Goal: Use online tool/utility: Utilize a website feature to perform a specific function

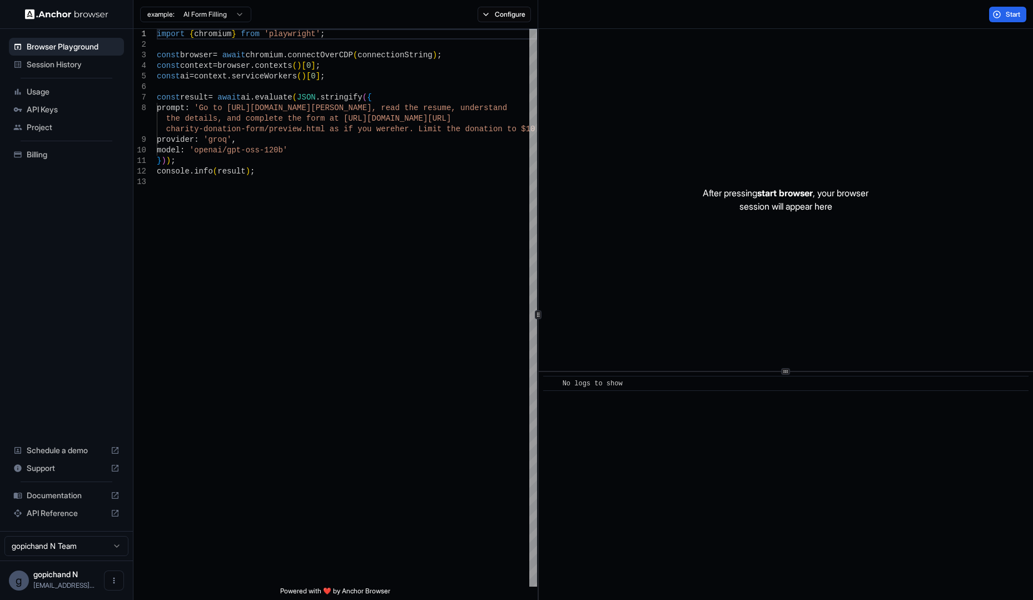
click at [45, 103] on div "API Keys" at bounding box center [66, 110] width 115 height 18
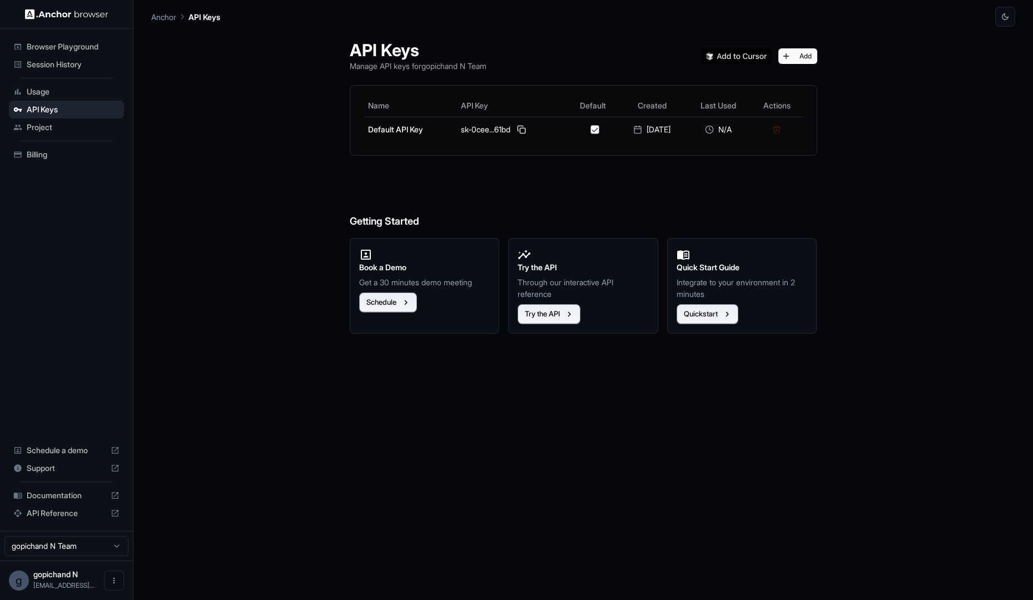
click at [70, 12] on img at bounding box center [66, 14] width 83 height 11
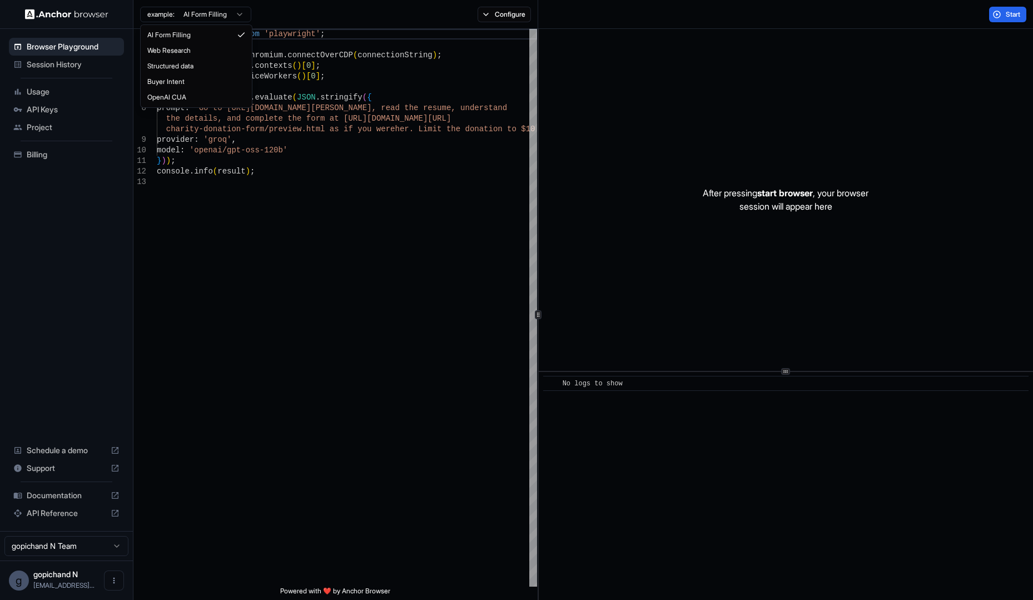
click at [160, 17] on html "Browser Playground Session History Usage API Keys Project Billing Schedule a de…" at bounding box center [516, 300] width 1033 height 600
type textarea "**********"
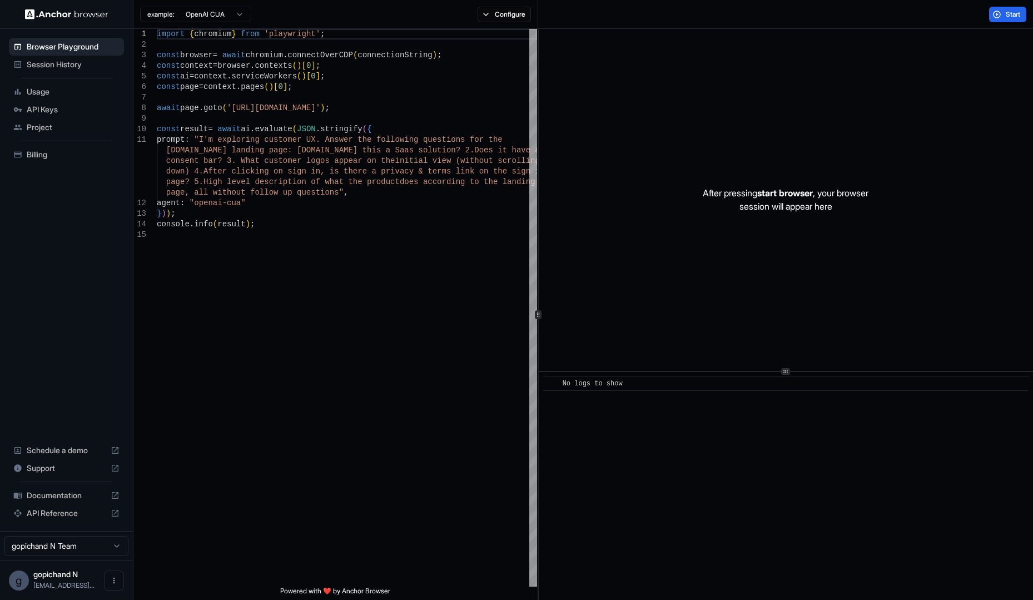
click at [741, 233] on div "After pressing start browser , your browser session will appear here" at bounding box center [786, 200] width 494 height 342
click at [1008, 13] on span "Start" at bounding box center [1014, 14] width 16 height 9
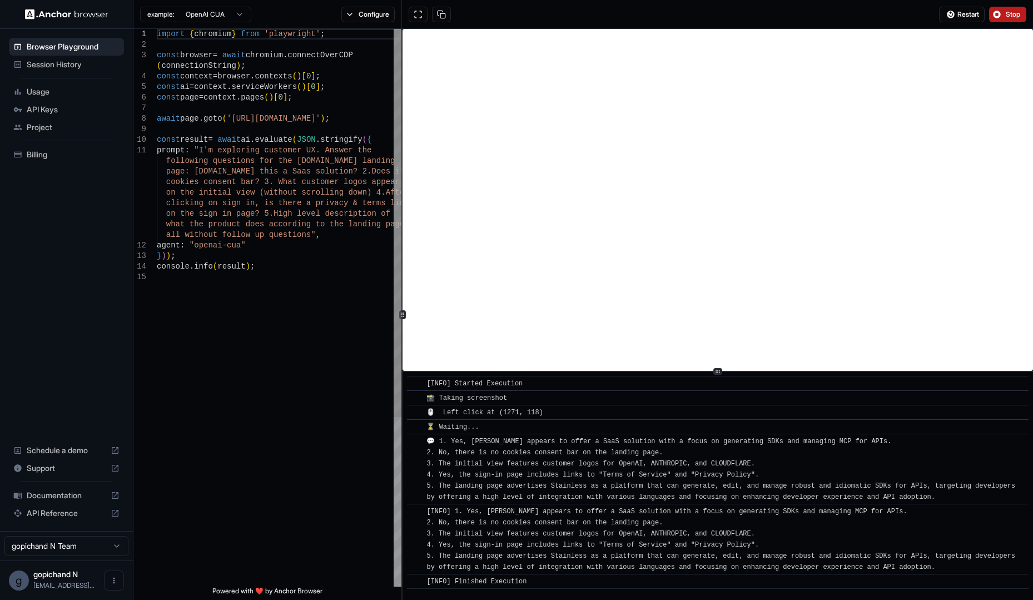
click at [402, 325] on div at bounding box center [402, 314] width 1 height 571
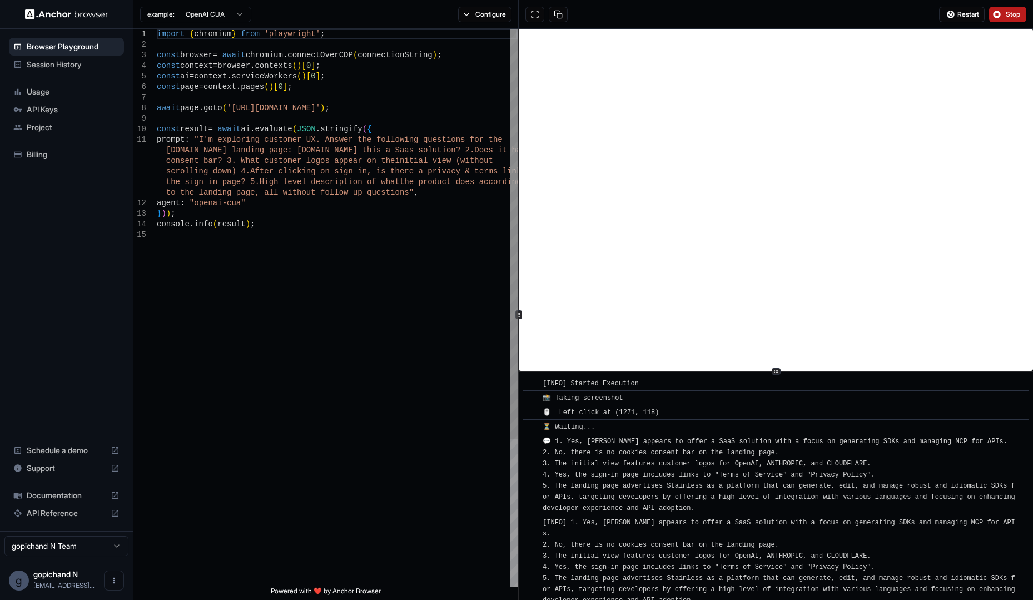
click at [520, 315] on icon at bounding box center [519, 315] width 6 height 6
